Goal: Task Accomplishment & Management: Use online tool/utility

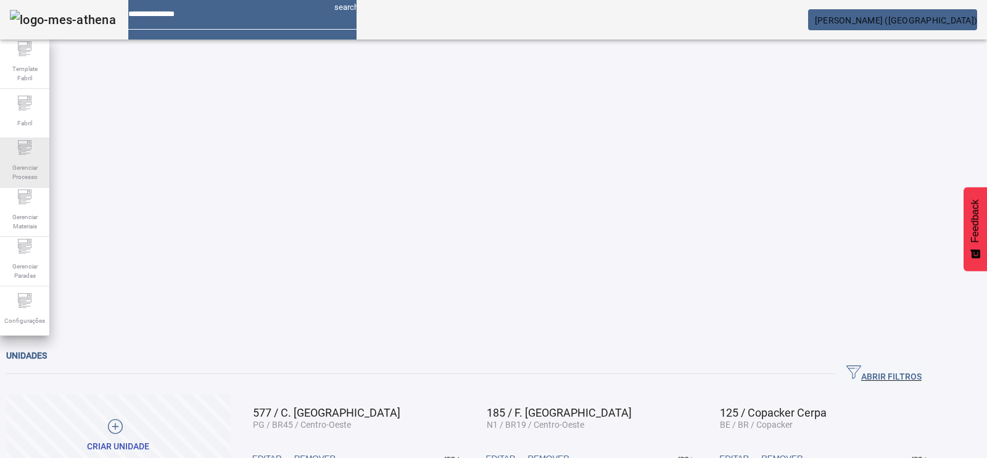
click at [28, 152] on icon at bounding box center [24, 147] width 15 height 15
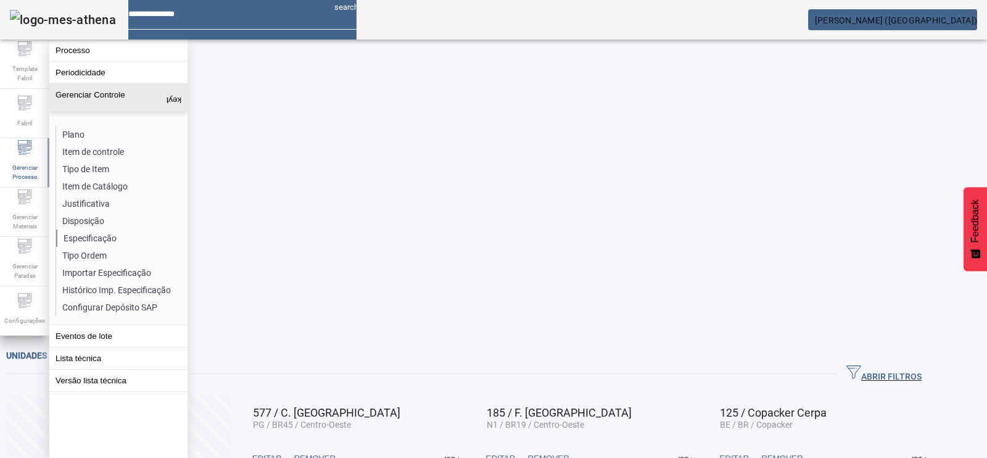
click at [87, 229] on li "Especificação" at bounding box center [121, 237] width 131 height 17
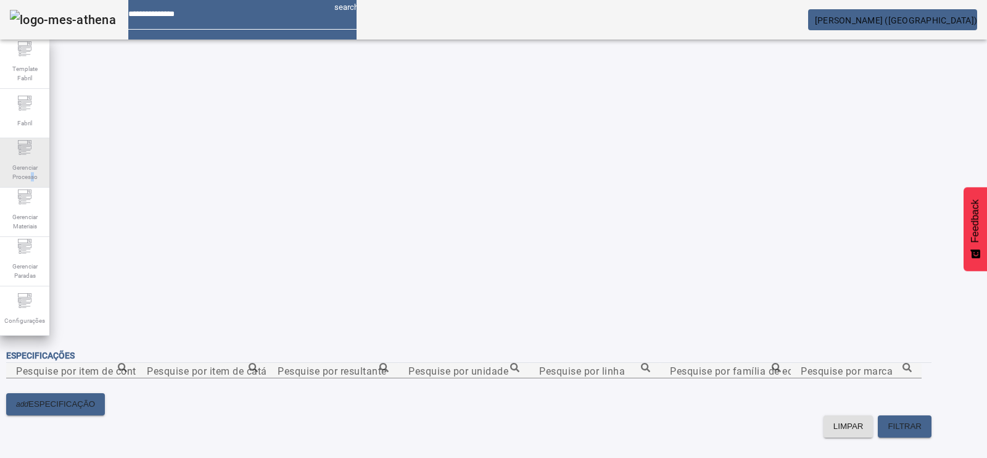
click at [33, 172] on span "Gerenciar Processo" at bounding box center [24, 172] width 37 height 26
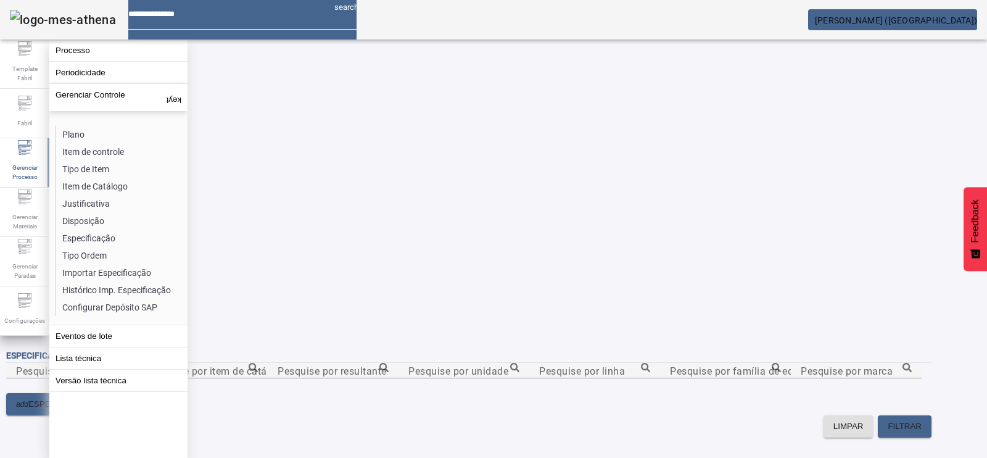
click at [137, 378] on div at bounding box center [71, 385] width 131 height 15
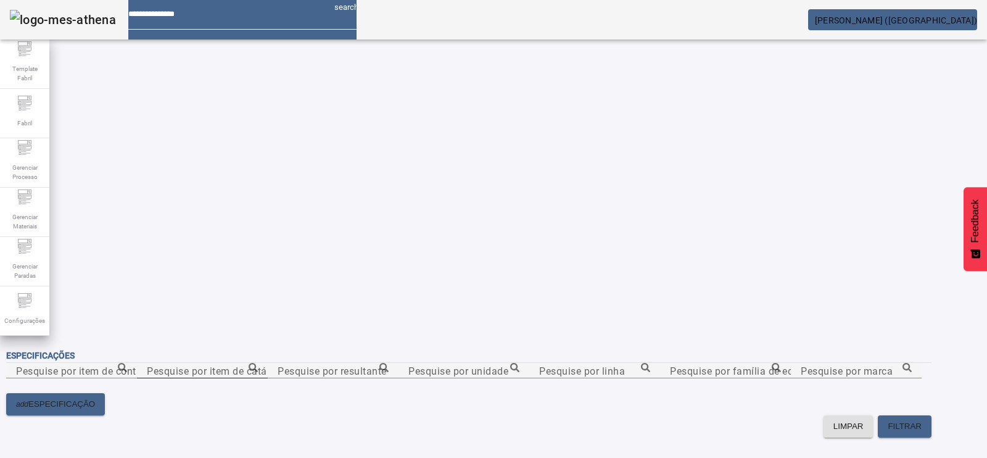
click at [258, 363] on input "Pesquise por item de catálogo" at bounding box center [202, 370] width 111 height 15
paste input "**********"
click at [258, 363] on icon at bounding box center [253, 367] width 9 height 9
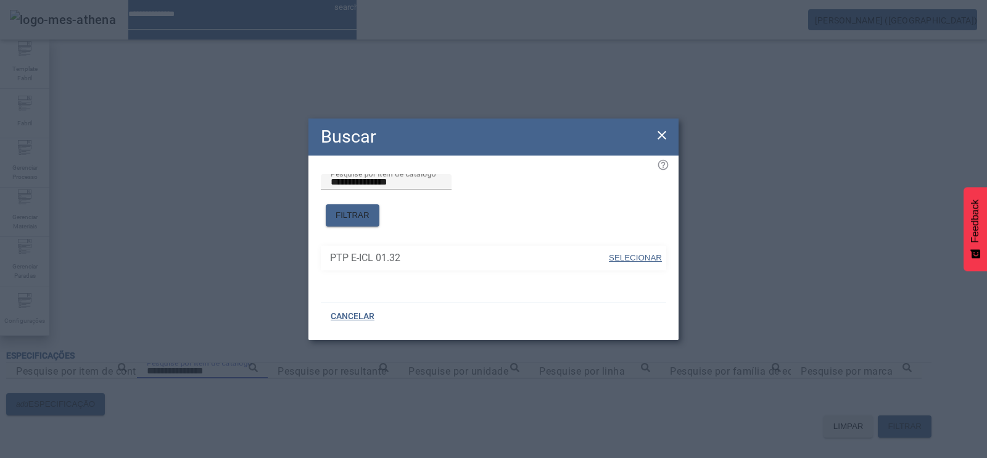
click at [654, 253] on span "SELECIONAR" at bounding box center [635, 257] width 53 height 9
type input "**********"
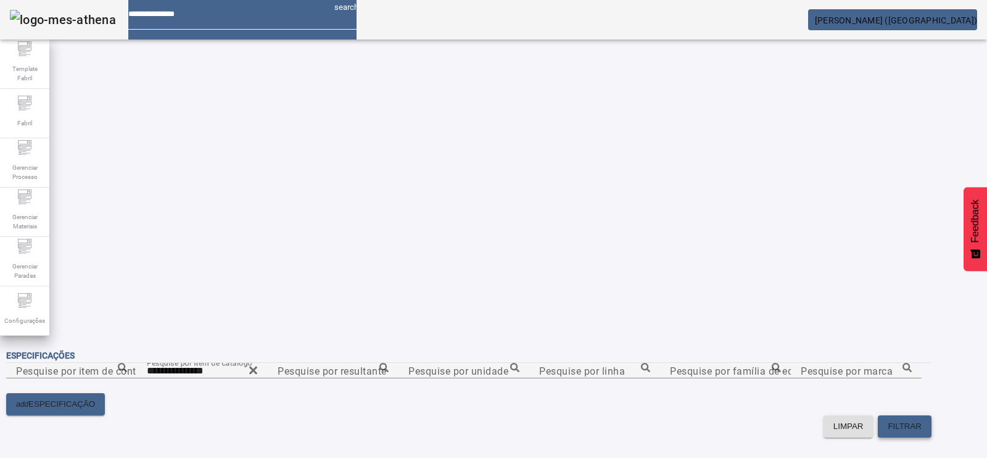
click at [911, 411] on span at bounding box center [905, 426] width 54 height 30
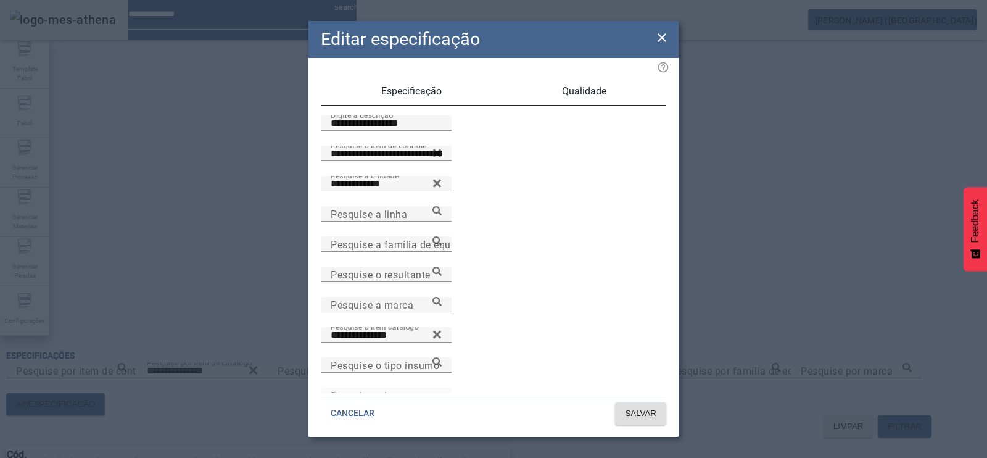
click at [660, 39] on icon at bounding box center [662, 37] width 9 height 9
